Goal: Task Accomplishment & Management: Use online tool/utility

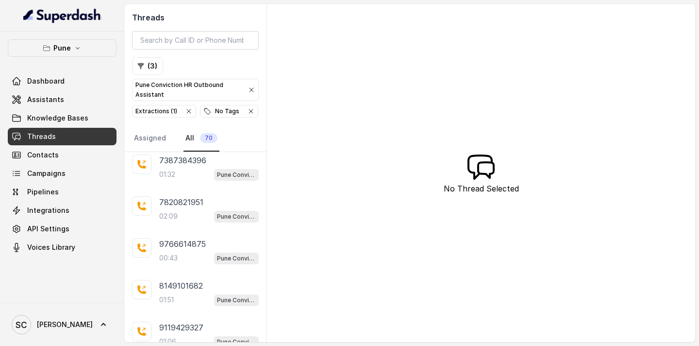
scroll to position [1300, 0]
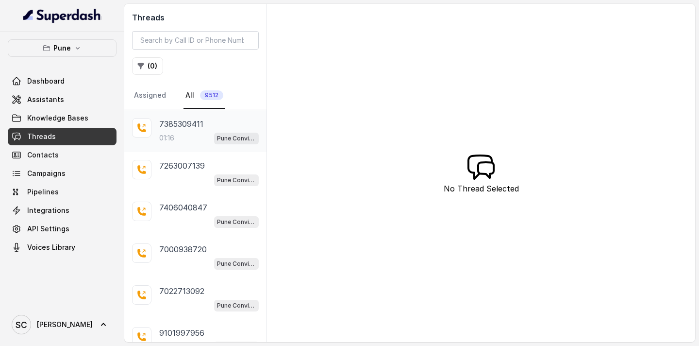
scroll to position [43, 0]
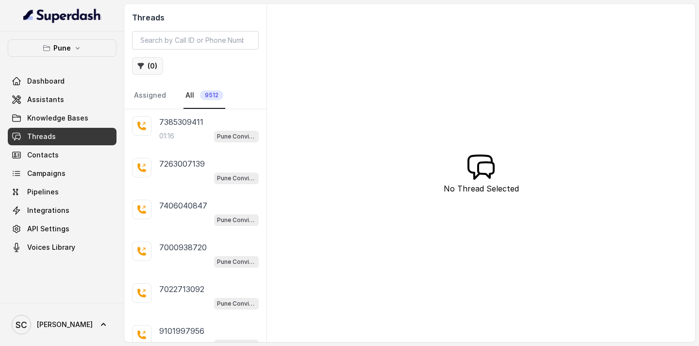
click at [153, 67] on button "( 0 )" at bounding box center [147, 65] width 31 height 17
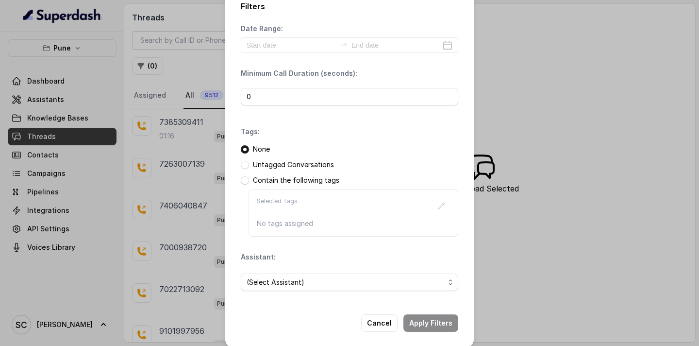
scroll to position [24, 0]
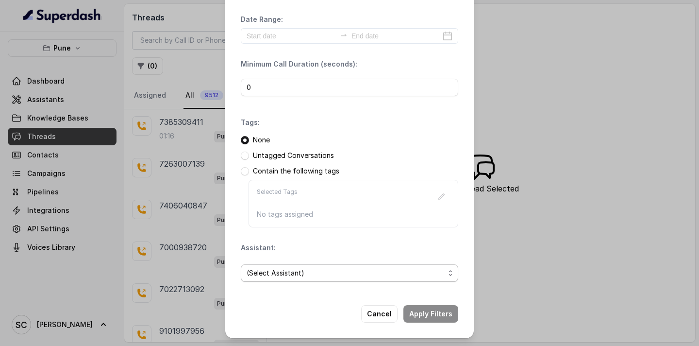
click at [290, 275] on span "(Select Assistant)" at bounding box center [346, 273] width 198 height 12
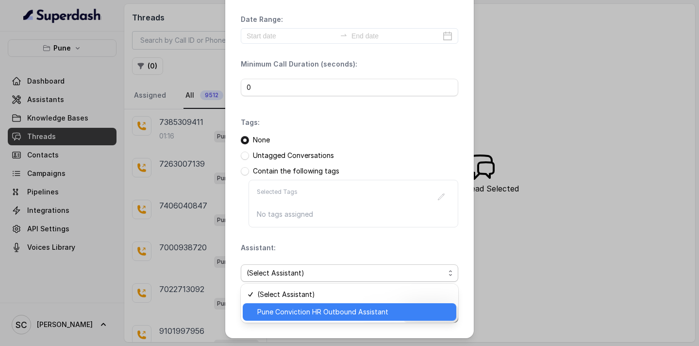
click at [288, 314] on span "Pune Conviction HR Outbound Assistant" at bounding box center [353, 312] width 193 height 12
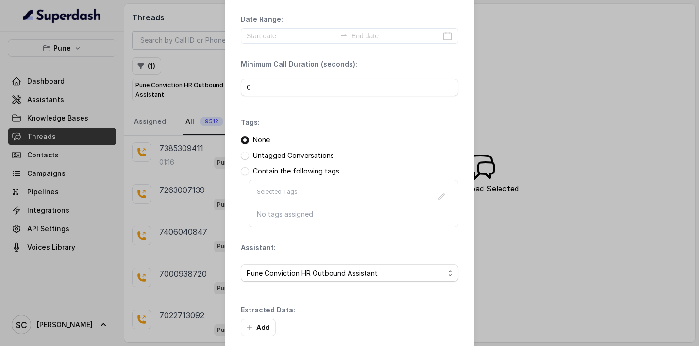
scroll to position [71, 0]
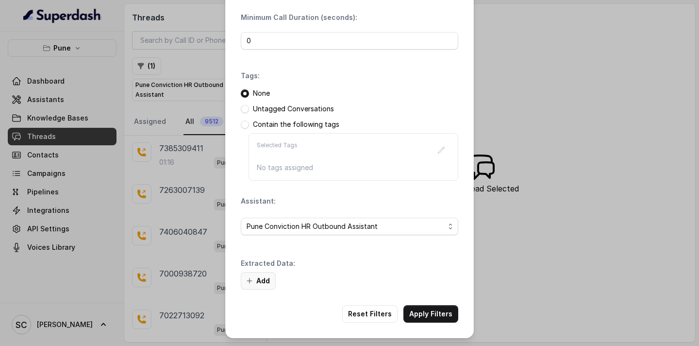
click at [255, 279] on button "Add" at bounding box center [258, 280] width 35 height 17
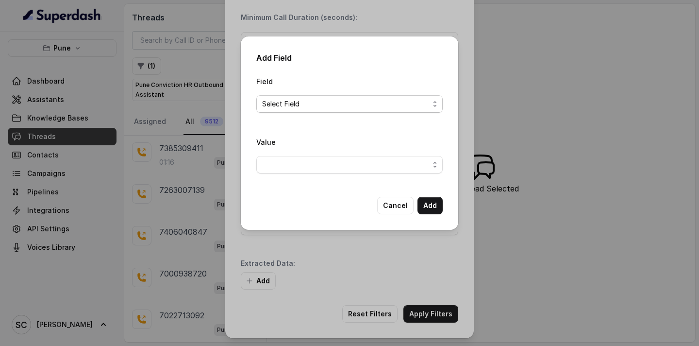
click at [327, 101] on span "Select Field" at bounding box center [345, 104] width 167 height 12
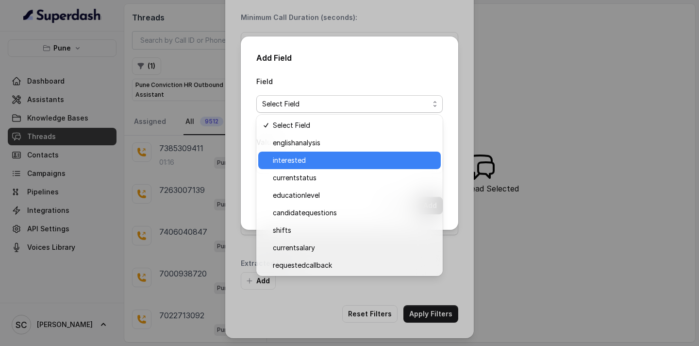
click at [312, 158] on span "interested" at bounding box center [354, 160] width 162 height 12
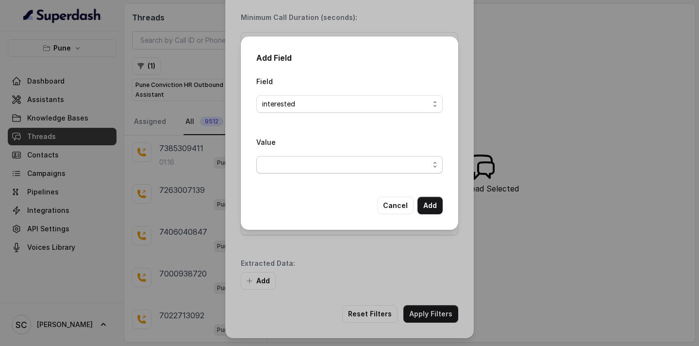
click at [305, 162] on span "button" at bounding box center [349, 164] width 186 height 17
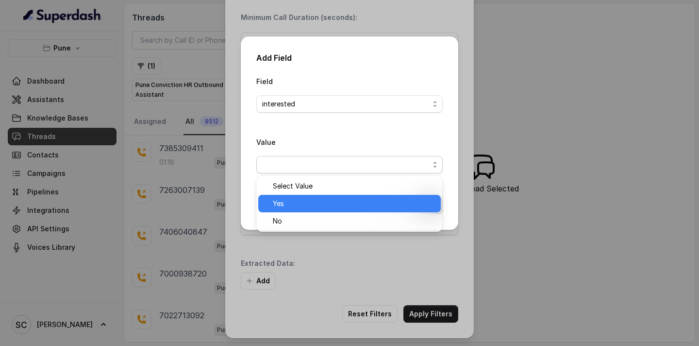
click at [294, 199] on span "Yes" at bounding box center [354, 204] width 162 height 12
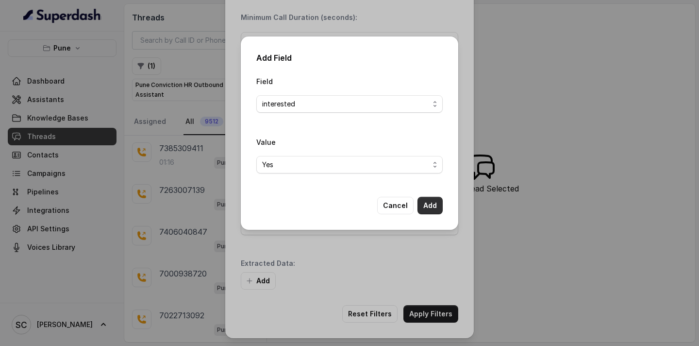
click at [434, 200] on button "Add" at bounding box center [429, 205] width 25 height 17
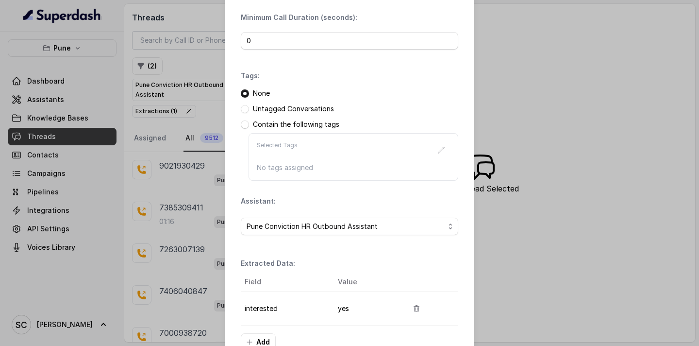
scroll to position [132, 0]
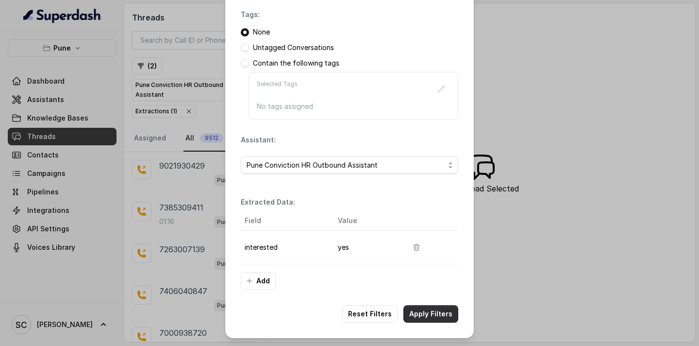
click at [439, 317] on button "Apply Filters" at bounding box center [430, 313] width 55 height 17
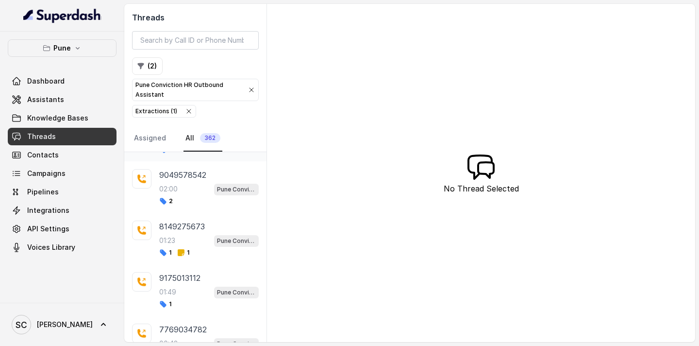
scroll to position [225, 0]
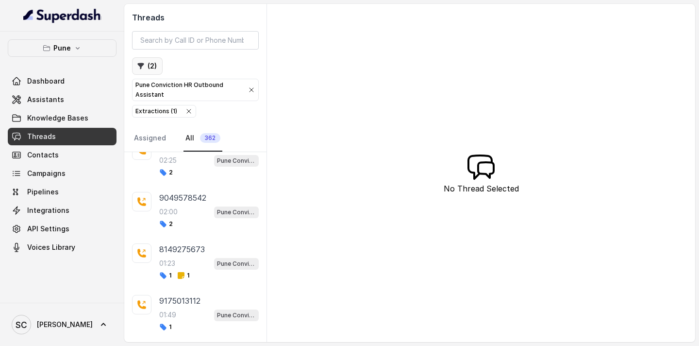
click at [149, 68] on button "( 2 )" at bounding box center [147, 65] width 31 height 17
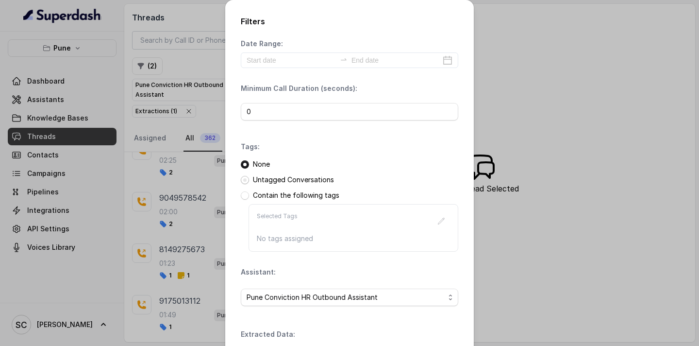
click at [246, 181] on span at bounding box center [245, 180] width 8 height 8
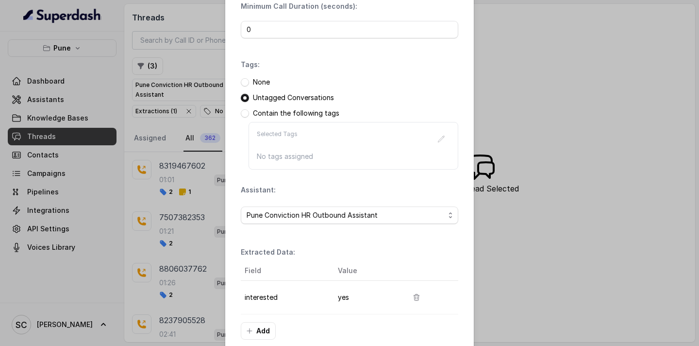
scroll to position [132, 0]
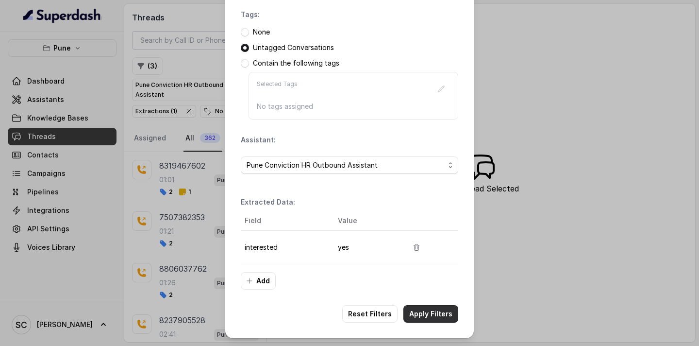
click at [433, 314] on button "Apply Filters" at bounding box center [430, 313] width 55 height 17
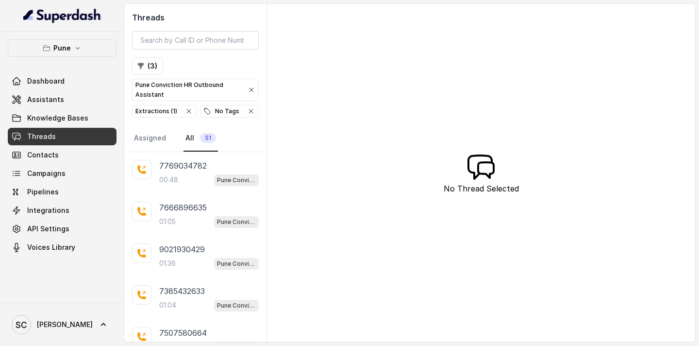
click at [338, 88] on div "Threads ( 3 ) Pune Conviction HR Outbound Assistant Extractions ( 1 ) No Tags A…" at bounding box center [409, 173] width 571 height 338
